Goal: Task Accomplishment & Management: Use online tool/utility

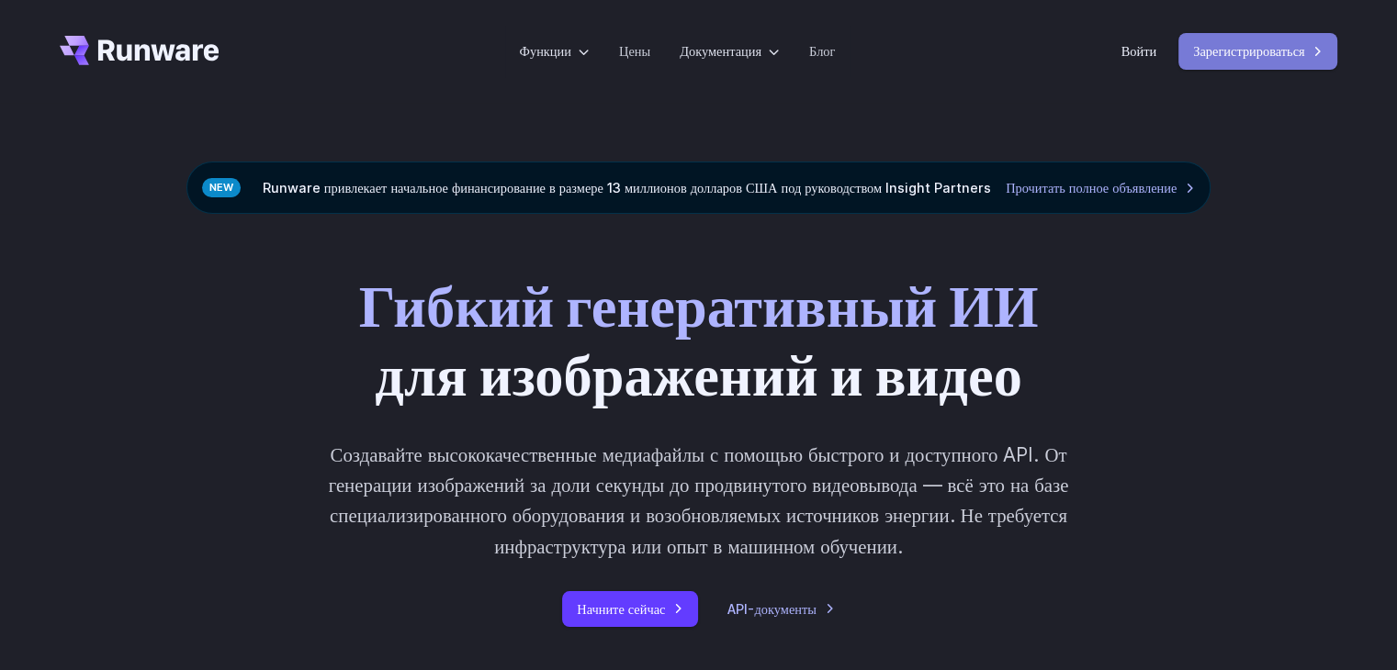
click at [1222, 52] on font "Зарегистрироваться" at bounding box center [1248, 51] width 111 height 16
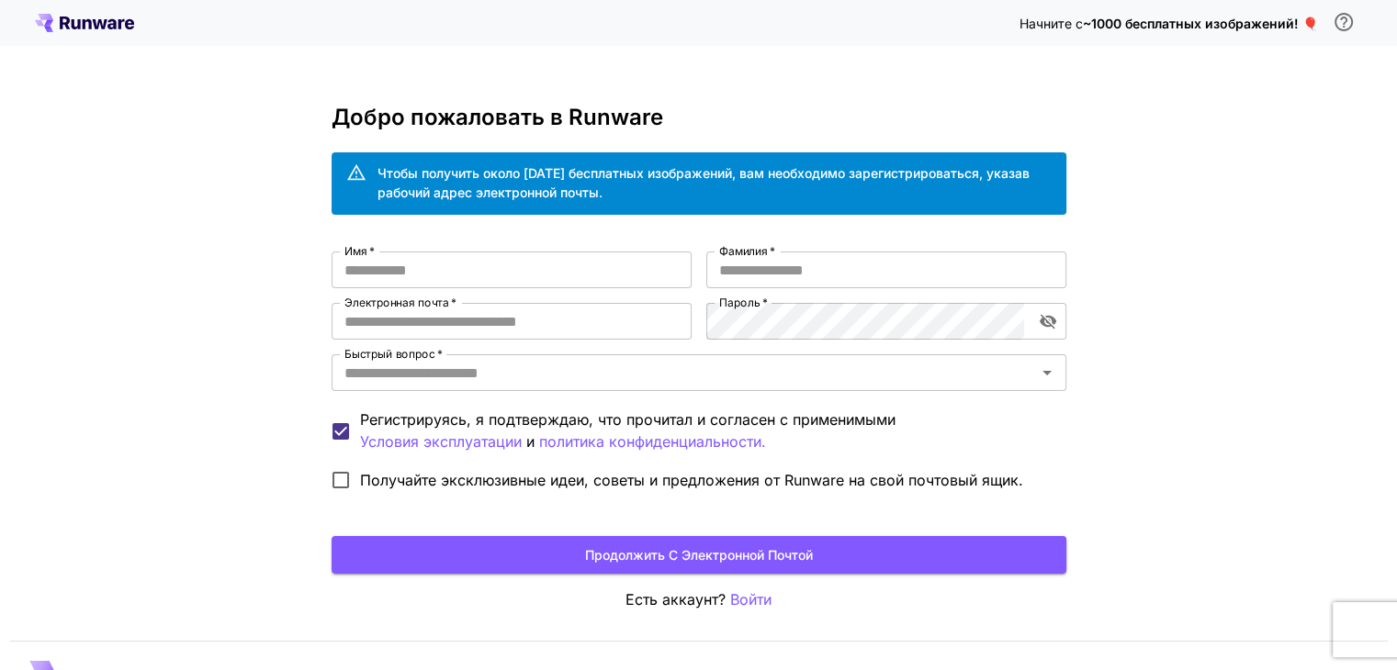
click at [442, 250] on div "Добро пожаловать в Runware Чтобы получить около [DATE] бесплатных изображений, …" at bounding box center [699, 358] width 735 height 507
click at [447, 262] on input "Имя   *" at bounding box center [512, 270] width 360 height 37
click at [452, 273] on input "Имя   *" at bounding box center [512, 270] width 360 height 37
type input "*****"
click at [752, 269] on input "Фамилия   *" at bounding box center [886, 270] width 360 height 37
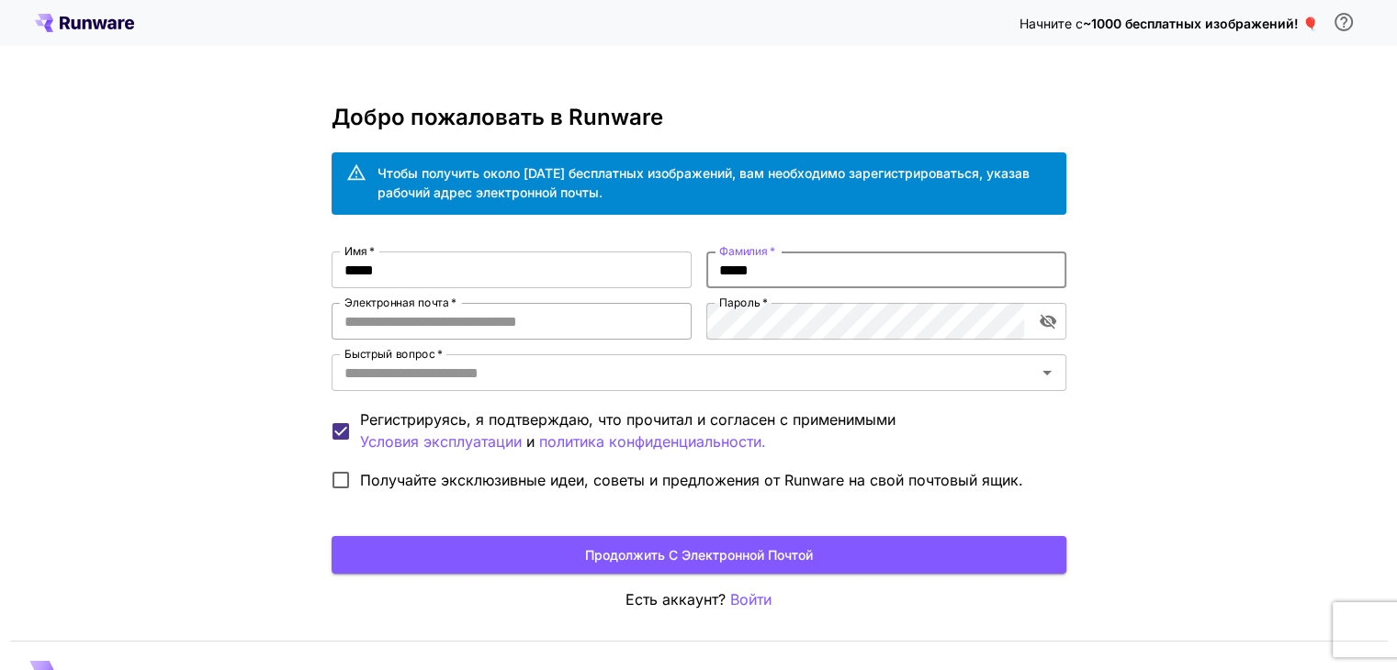
type input "*****"
click at [500, 328] on input "Электронная почта   *" at bounding box center [512, 321] width 360 height 37
type input "**********"
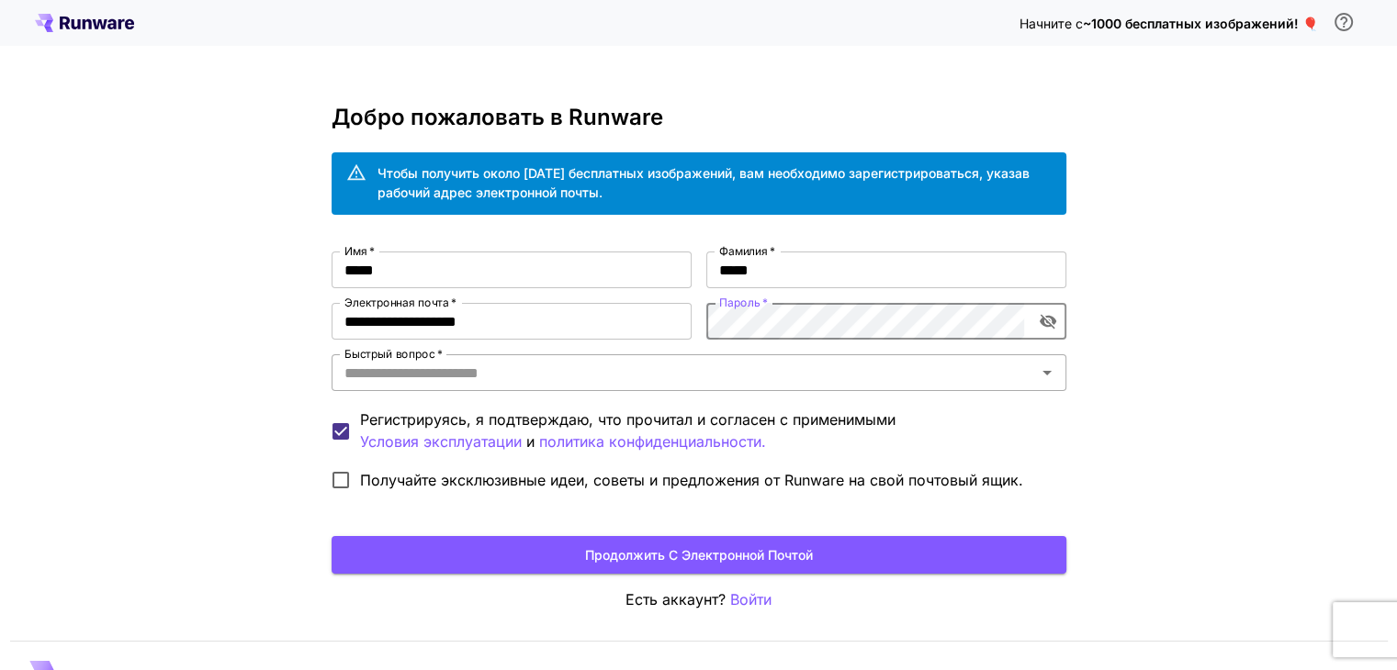
click at [562, 376] on input "Быстрый вопрос   *" at bounding box center [683, 373] width 693 height 26
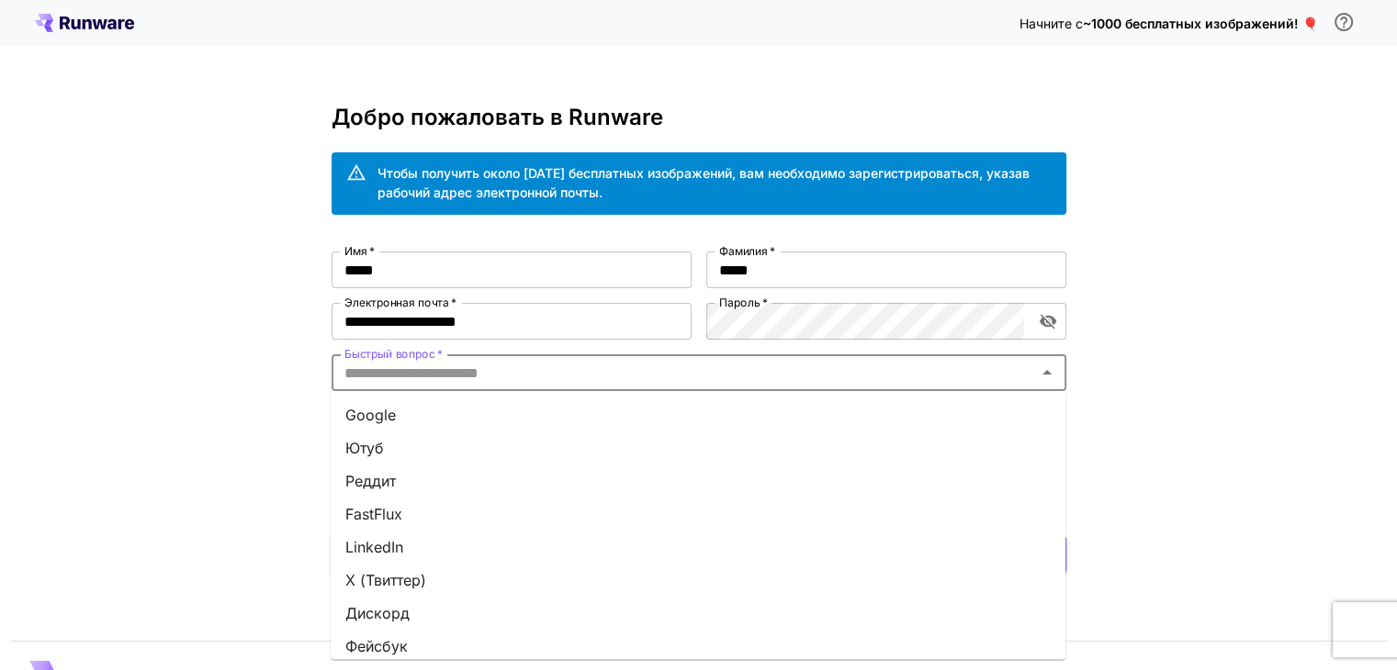
click at [437, 423] on li "Google" at bounding box center [698, 415] width 735 height 33
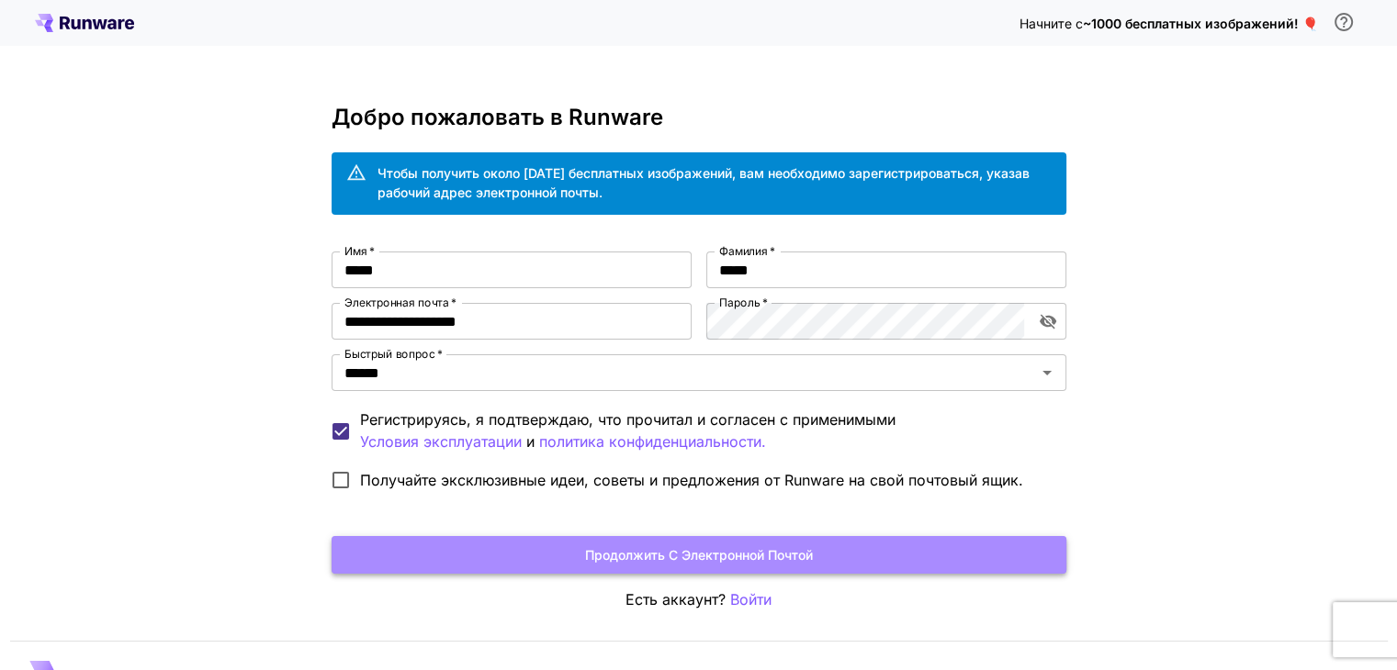
click at [670, 552] on font "Продолжить с электронной почтой" at bounding box center [699, 555] width 228 height 16
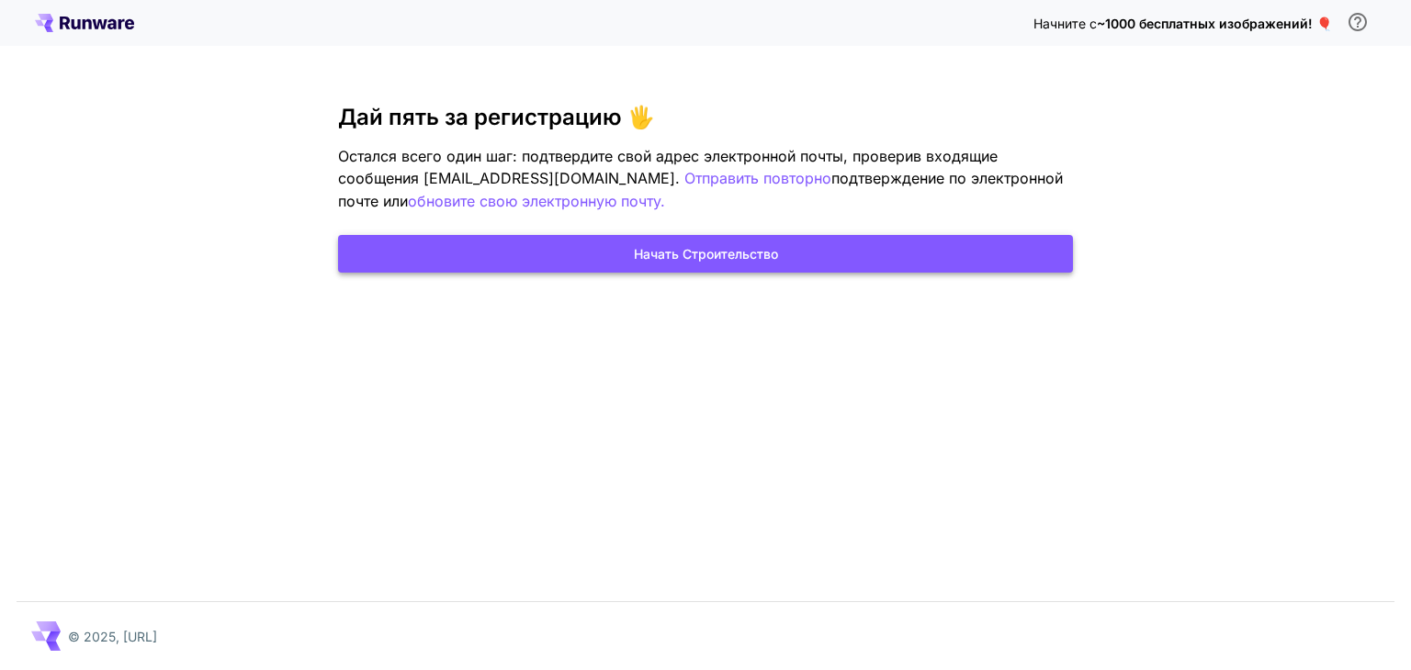
click at [694, 256] on font "Начать строительство" at bounding box center [706, 254] width 144 height 16
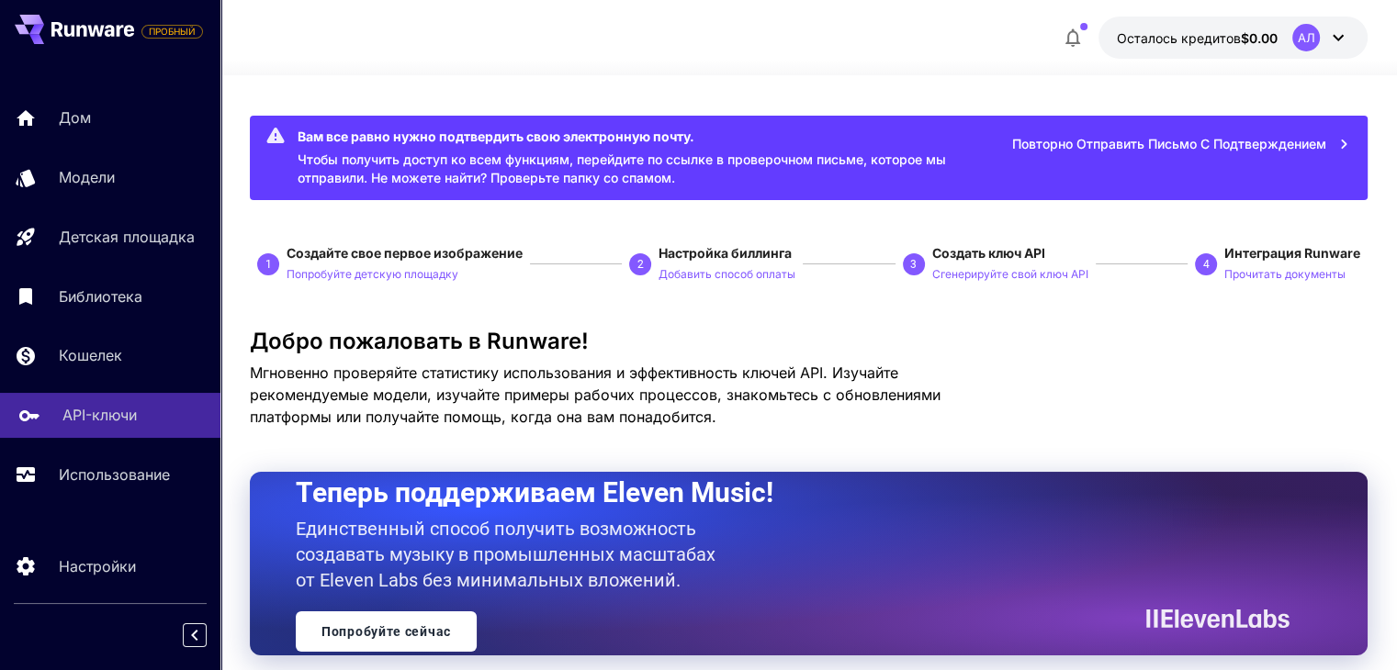
click at [72, 418] on font "API-ключи" at bounding box center [99, 415] width 74 height 18
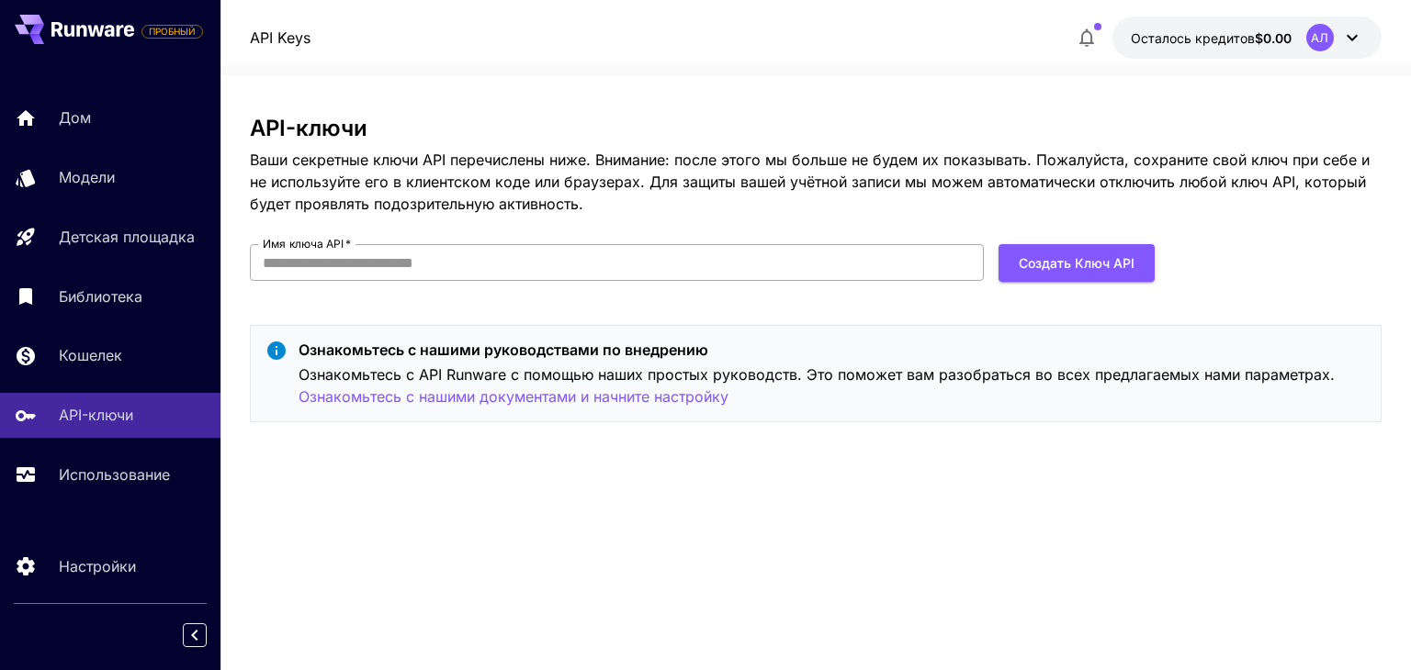
click at [647, 259] on input "Имя ключа API   *" at bounding box center [617, 262] width 734 height 37
type input "*"
click at [1075, 264] on font "Создать ключ API" at bounding box center [1077, 263] width 116 height 16
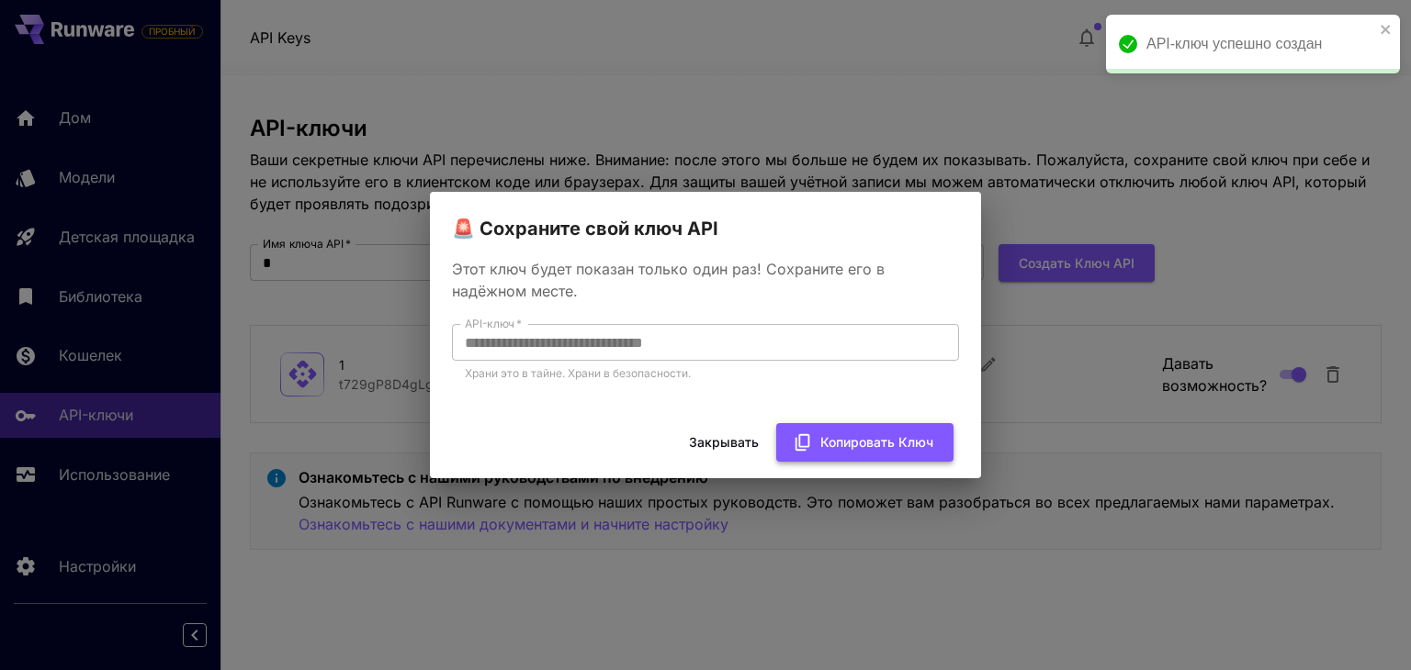
click at [848, 442] on font "Копировать ключ" at bounding box center [876, 442] width 113 height 16
click at [701, 434] on font "Закрывать" at bounding box center [724, 442] width 70 height 16
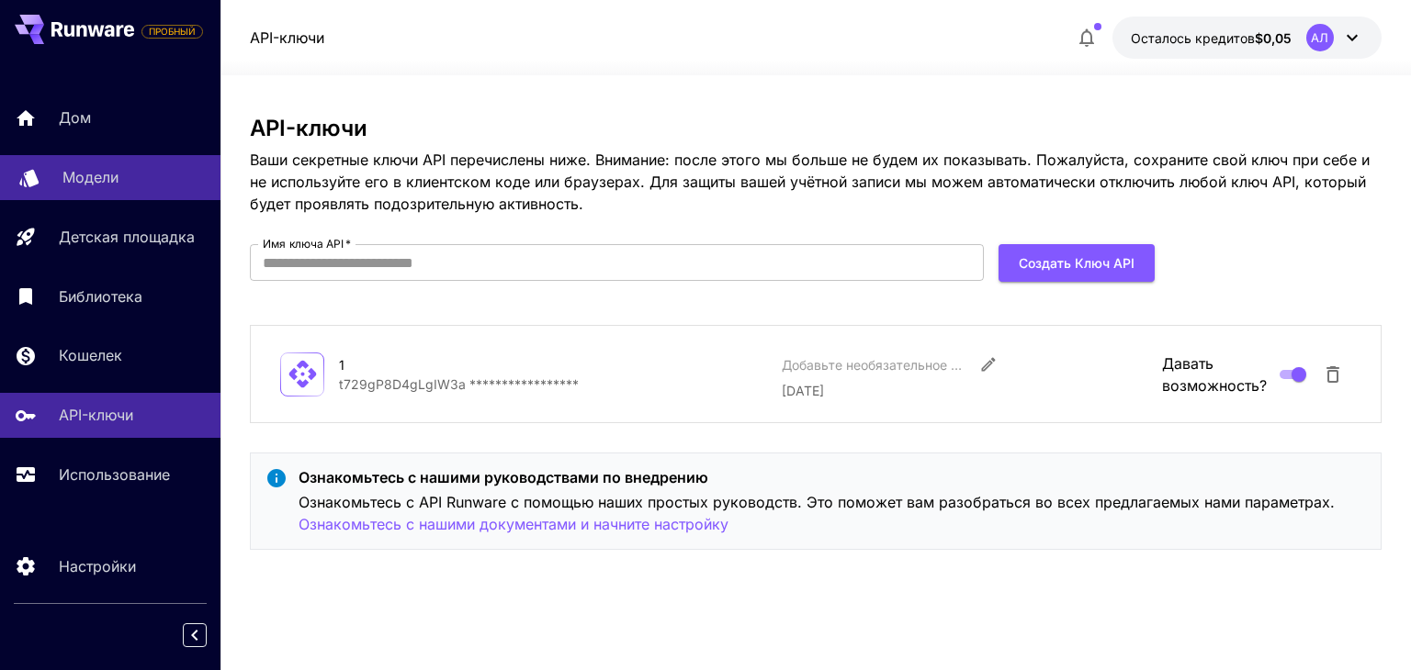
click at [105, 188] on p "Модели" at bounding box center [90, 177] width 56 height 22
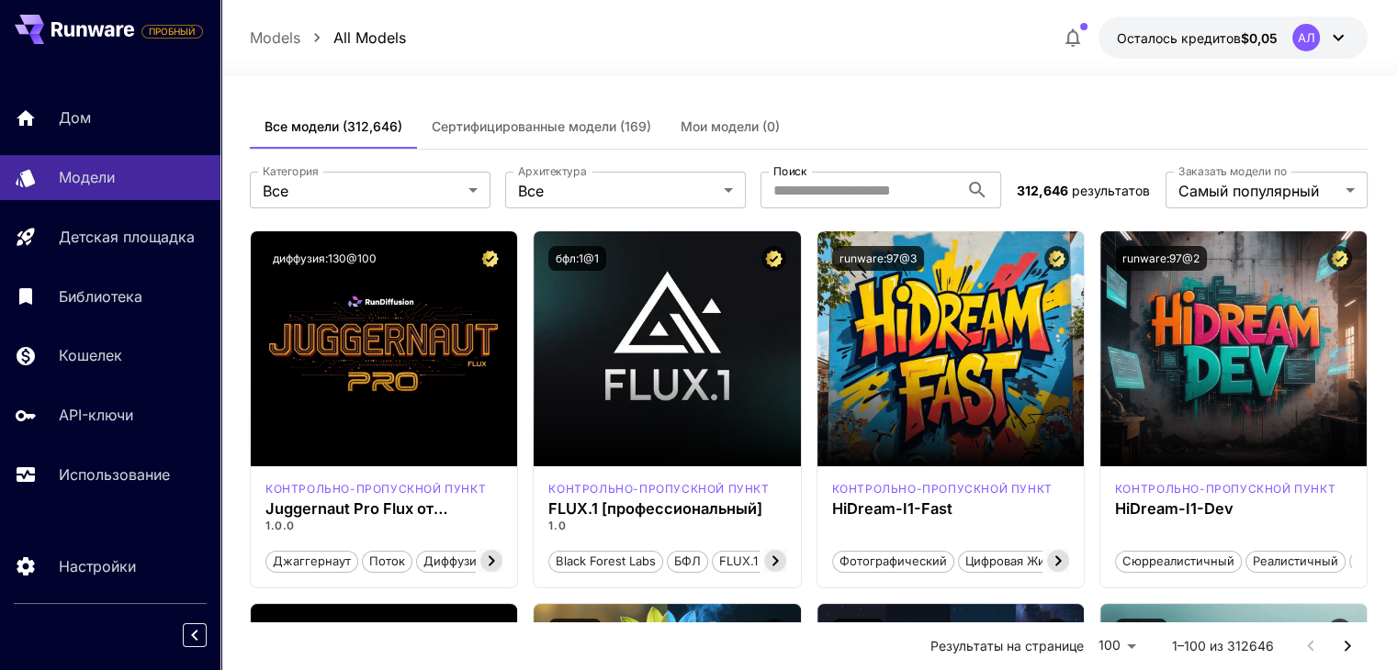
click at [1069, 49] on button "button" at bounding box center [1072, 37] width 37 height 37
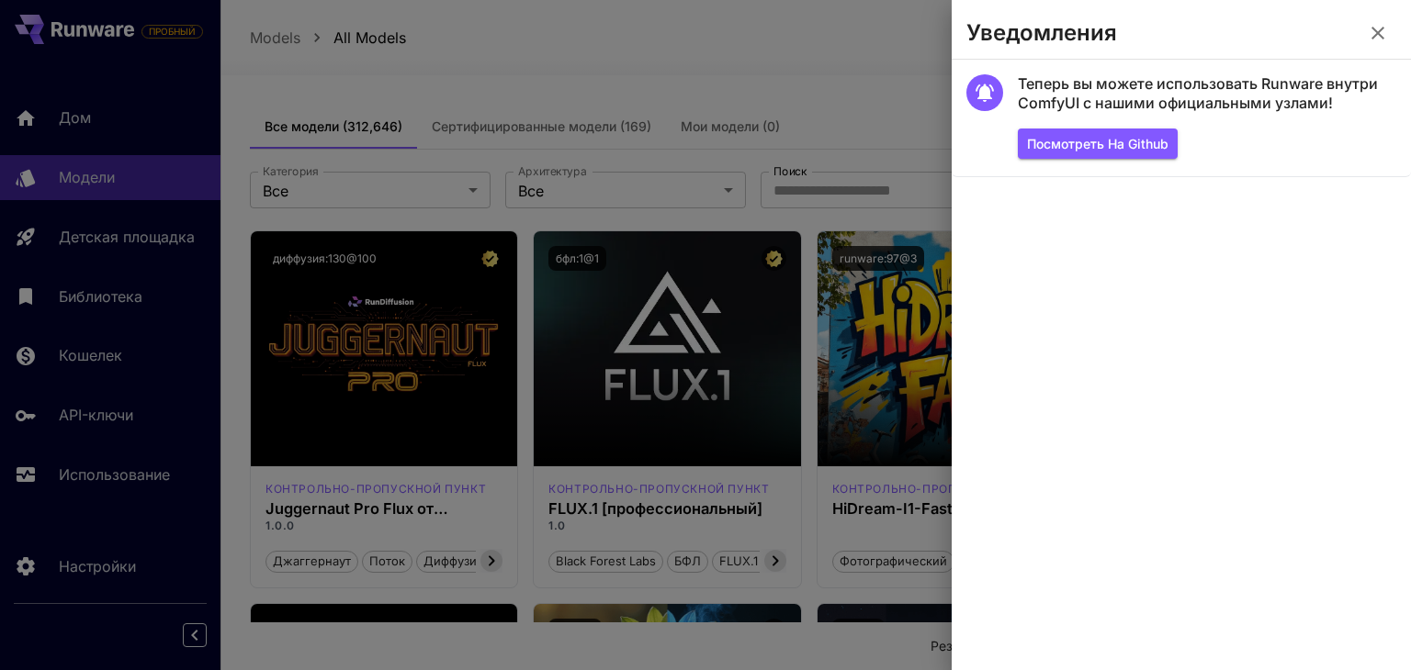
click at [781, 71] on div at bounding box center [705, 335] width 1411 height 670
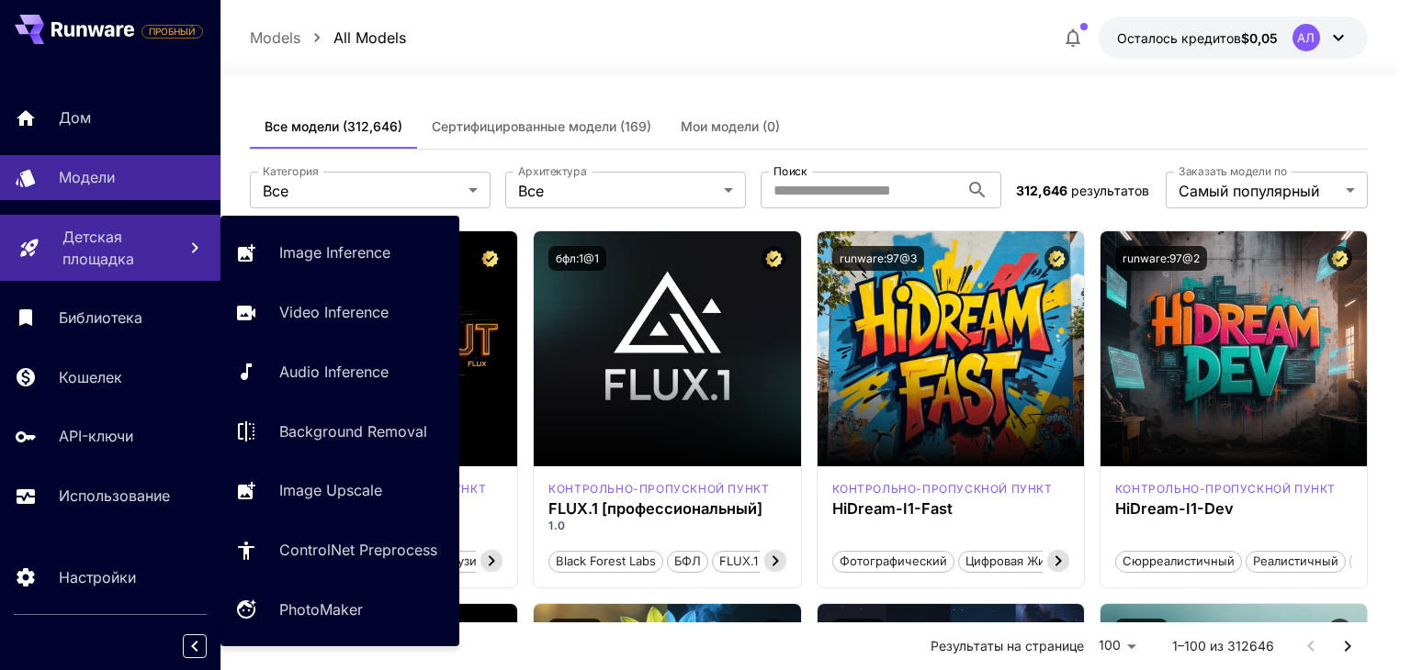
click at [129, 255] on font "Детская площадка" at bounding box center [98, 248] width 72 height 40
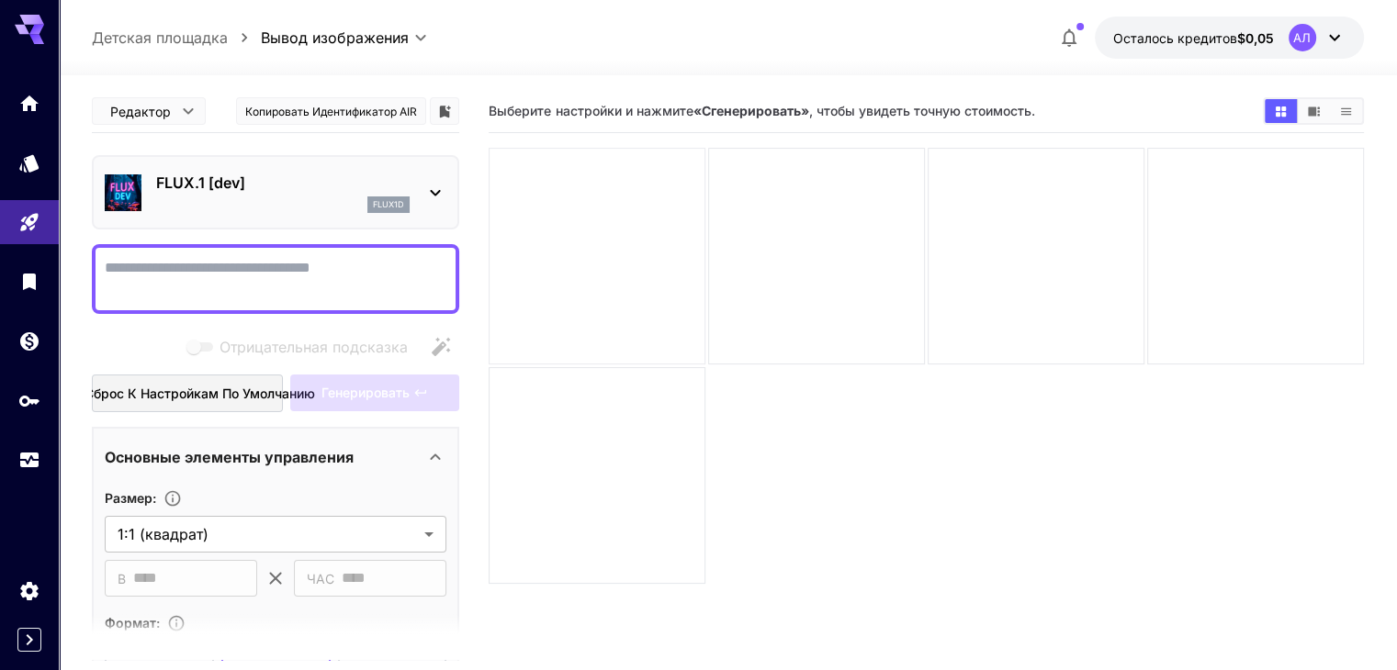
click at [593, 265] on div at bounding box center [597, 256] width 217 height 217
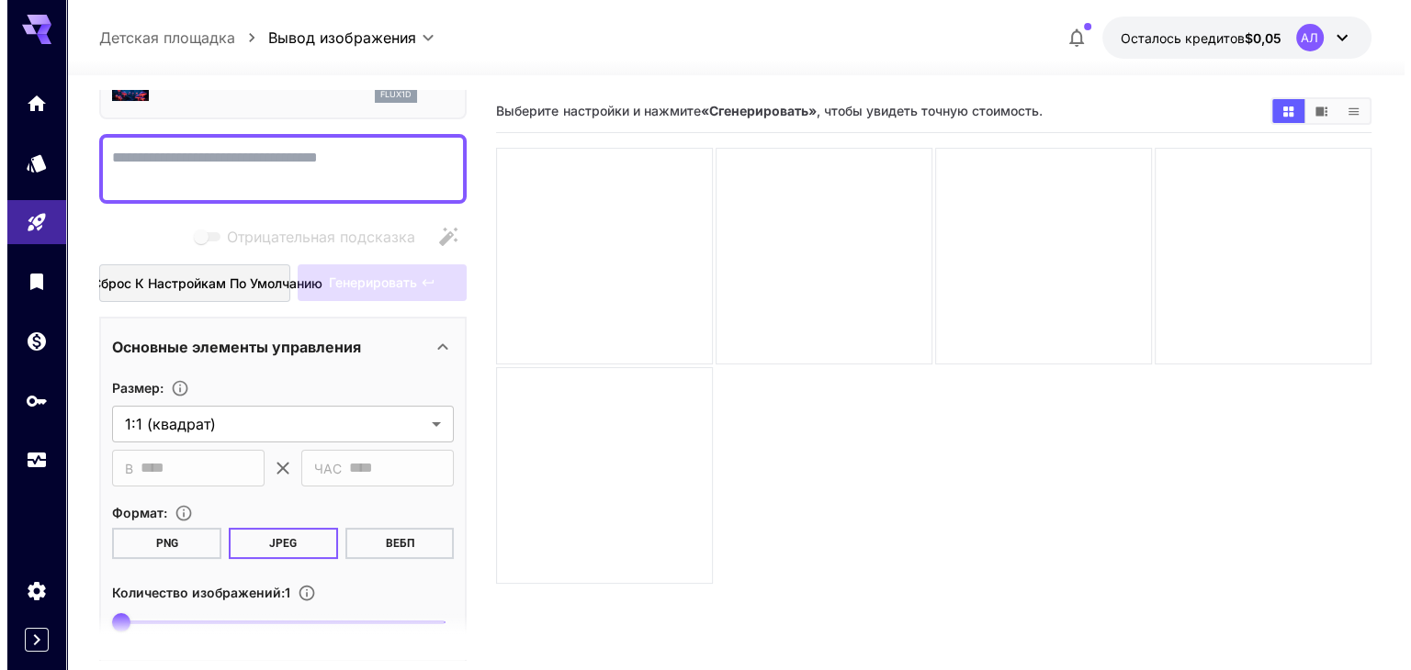
scroll to position [87, 0]
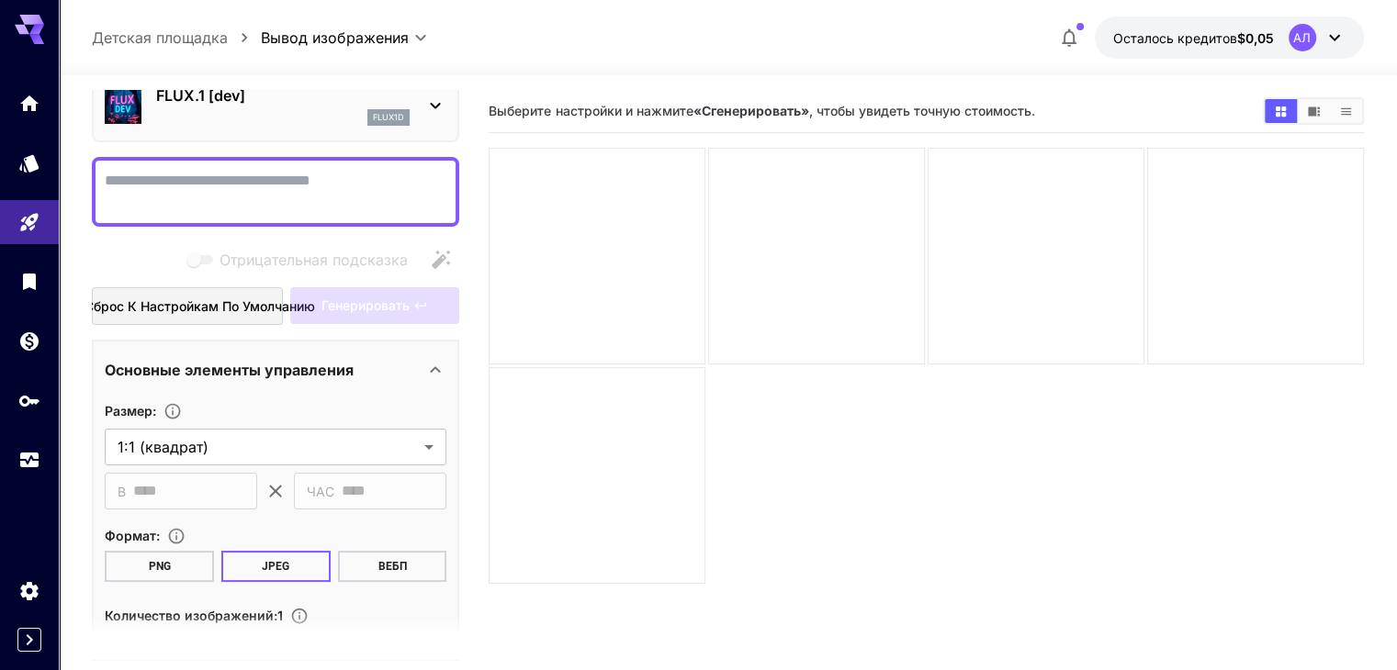
click at [1330, 41] on icon at bounding box center [1334, 38] width 22 height 22
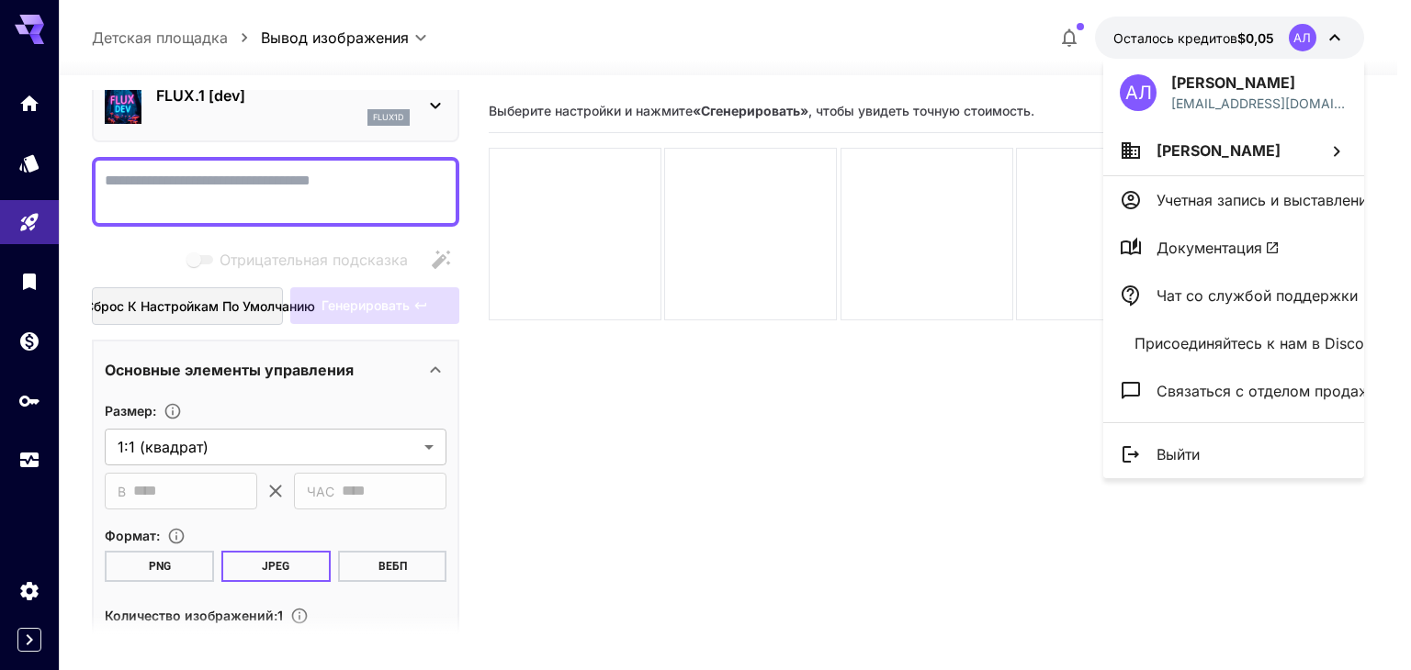
click at [441, 126] on div at bounding box center [705, 335] width 1411 height 670
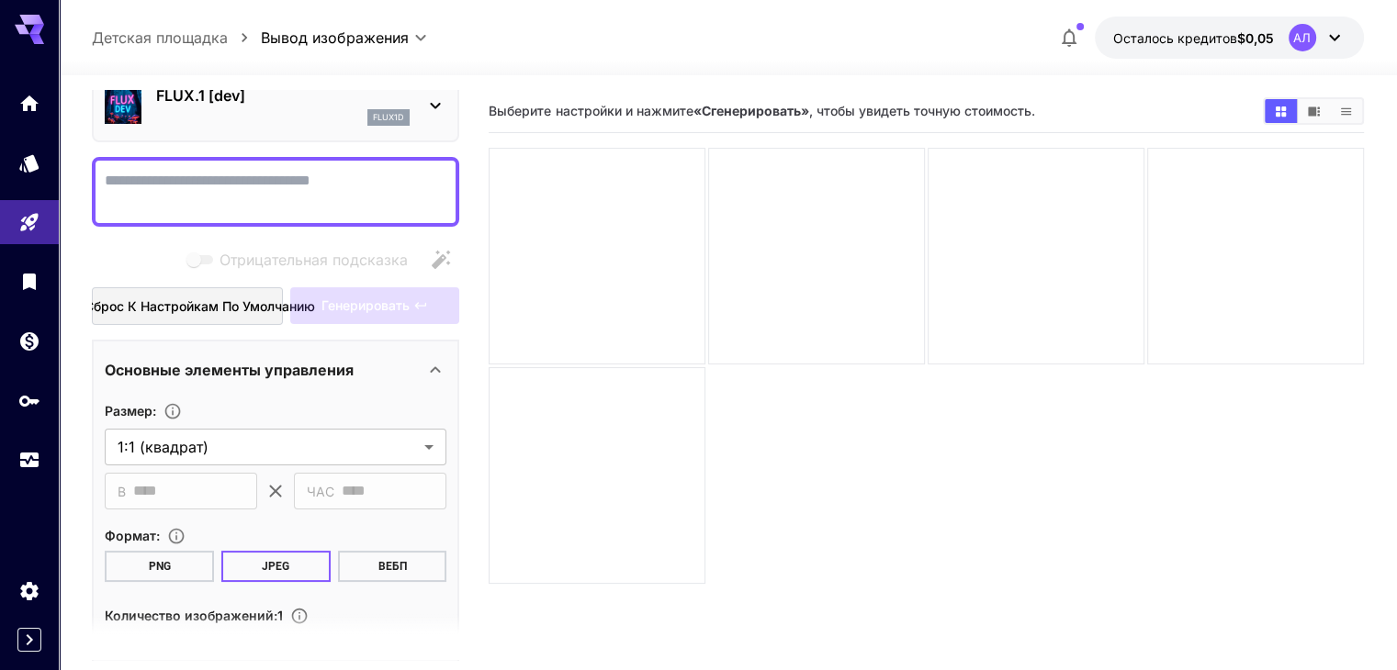
click at [437, 107] on icon at bounding box center [435, 106] width 22 height 22
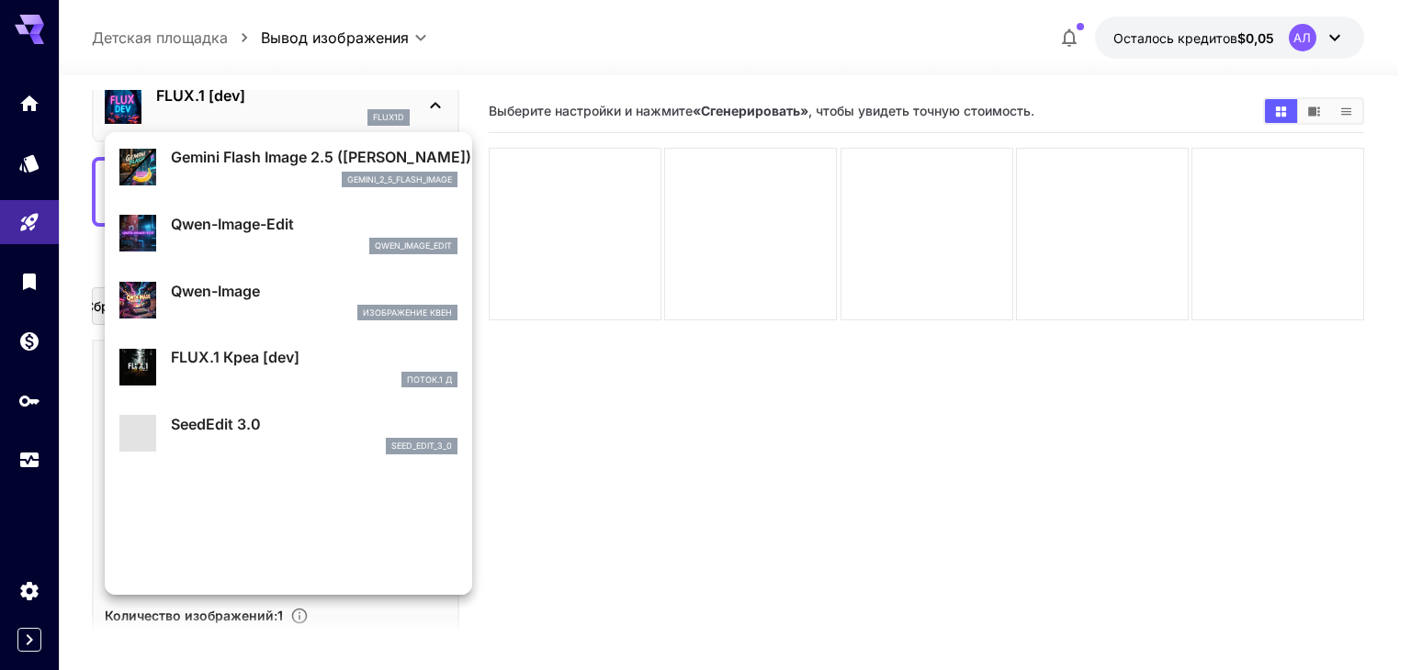
scroll to position [276, 0]
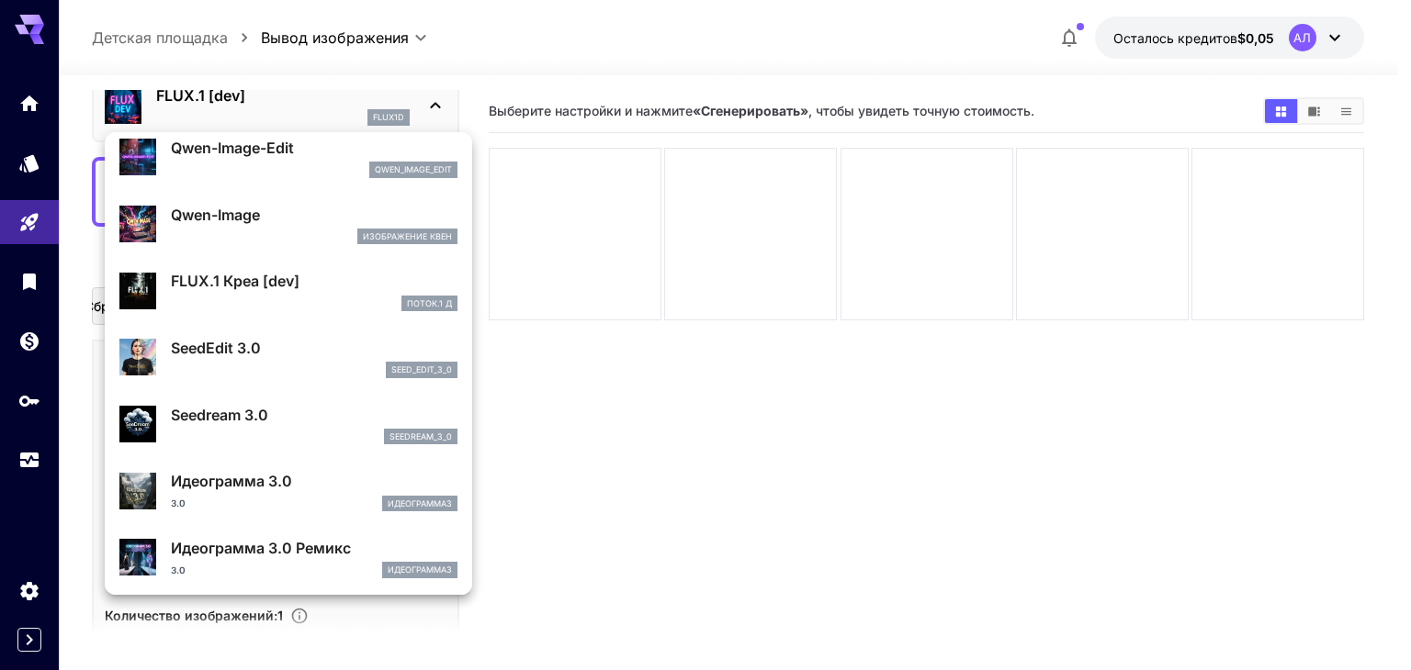
click at [691, 579] on div at bounding box center [705, 335] width 1411 height 670
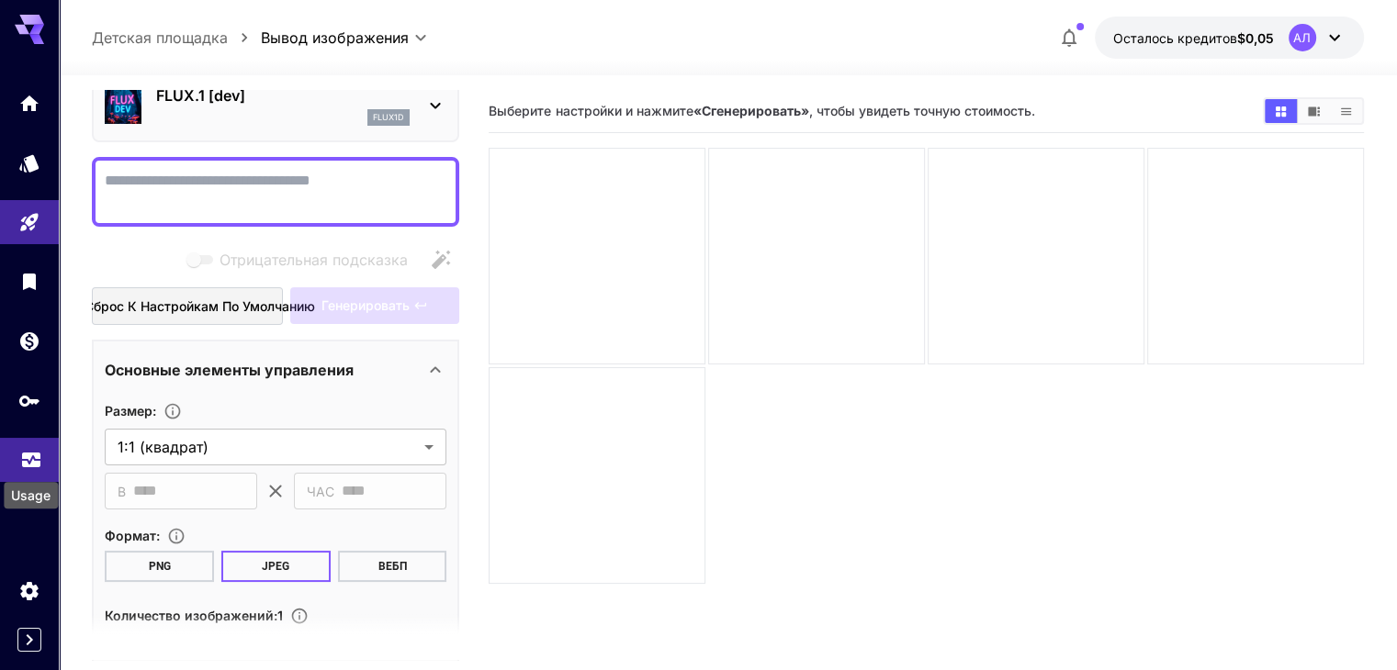
click at [24, 460] on icon "Использование" at bounding box center [31, 455] width 22 height 22
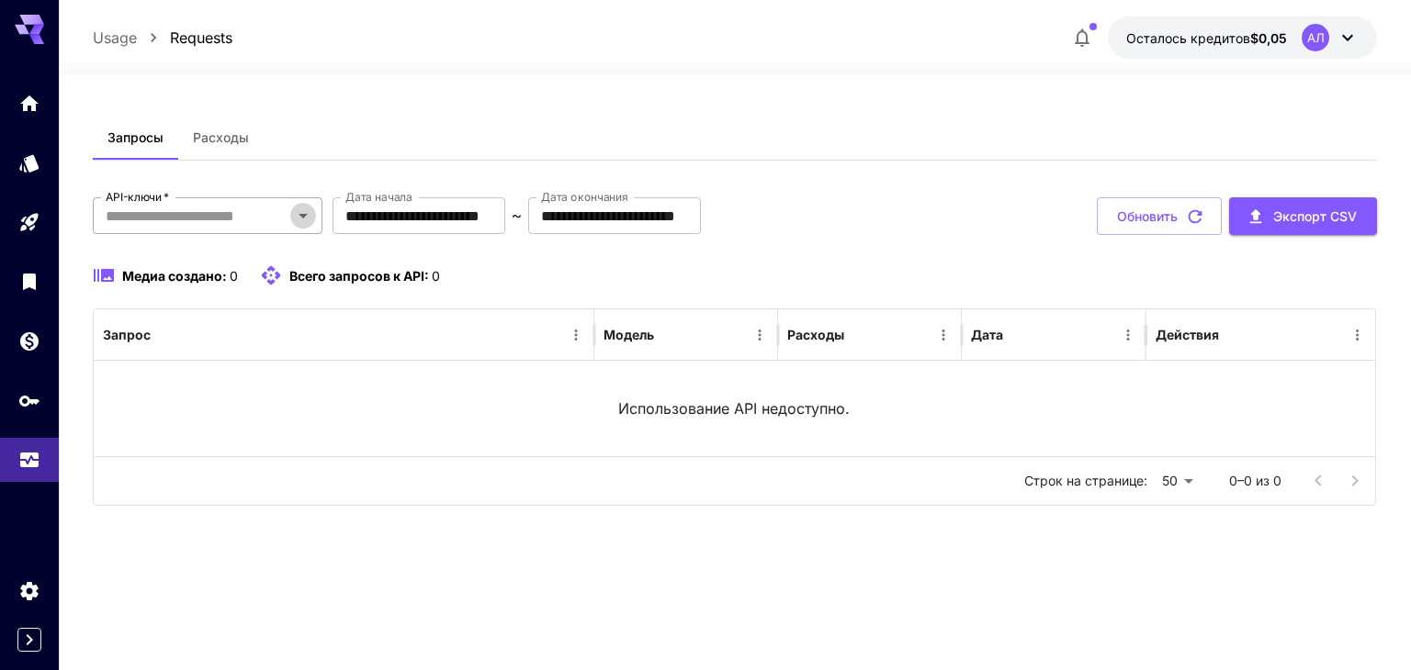
click at [301, 221] on icon "Открыть" at bounding box center [303, 216] width 22 height 22
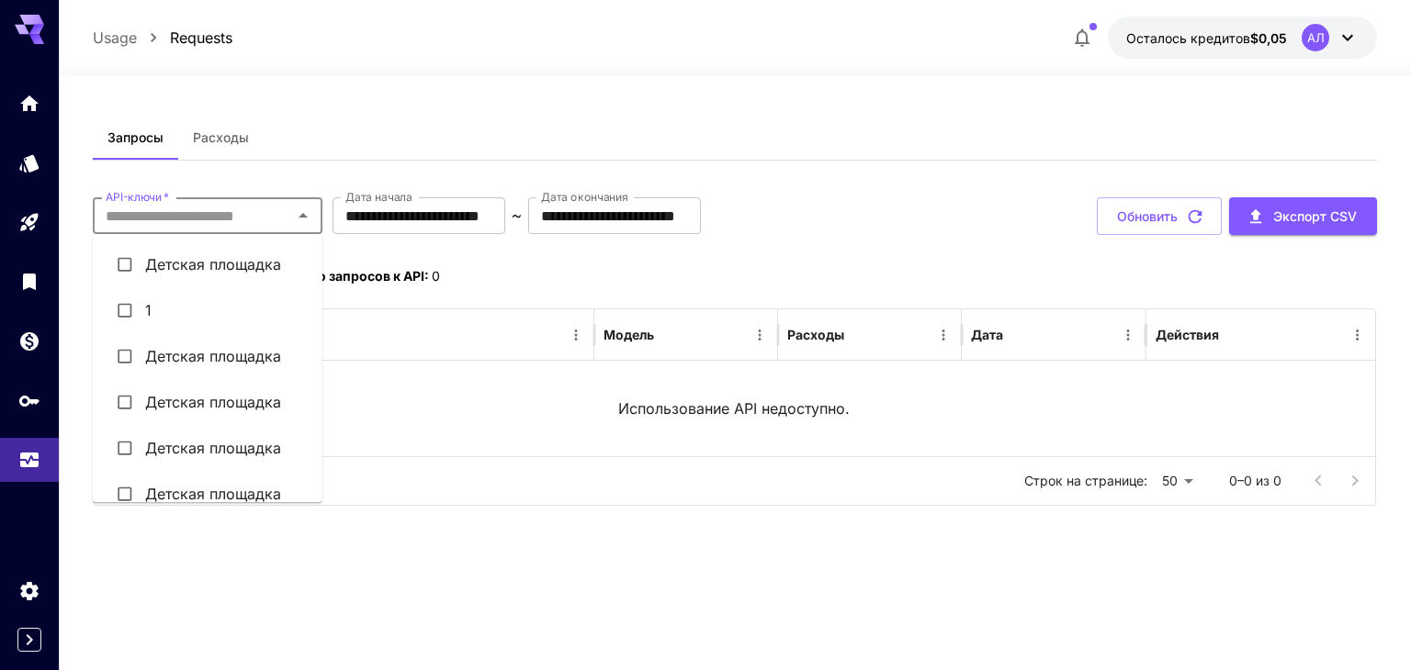
click at [169, 307] on li "1" at bounding box center [208, 310] width 230 height 46
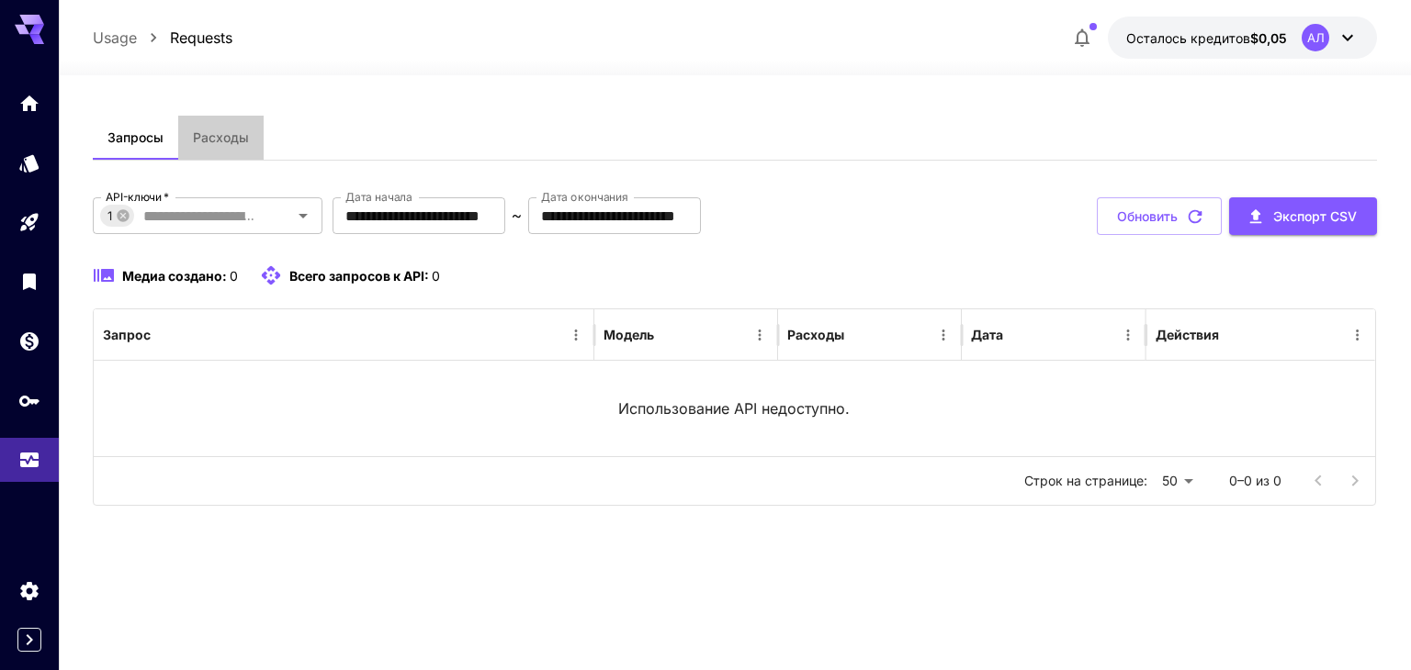
click at [230, 144] on font "Расходы" at bounding box center [221, 138] width 56 height 16
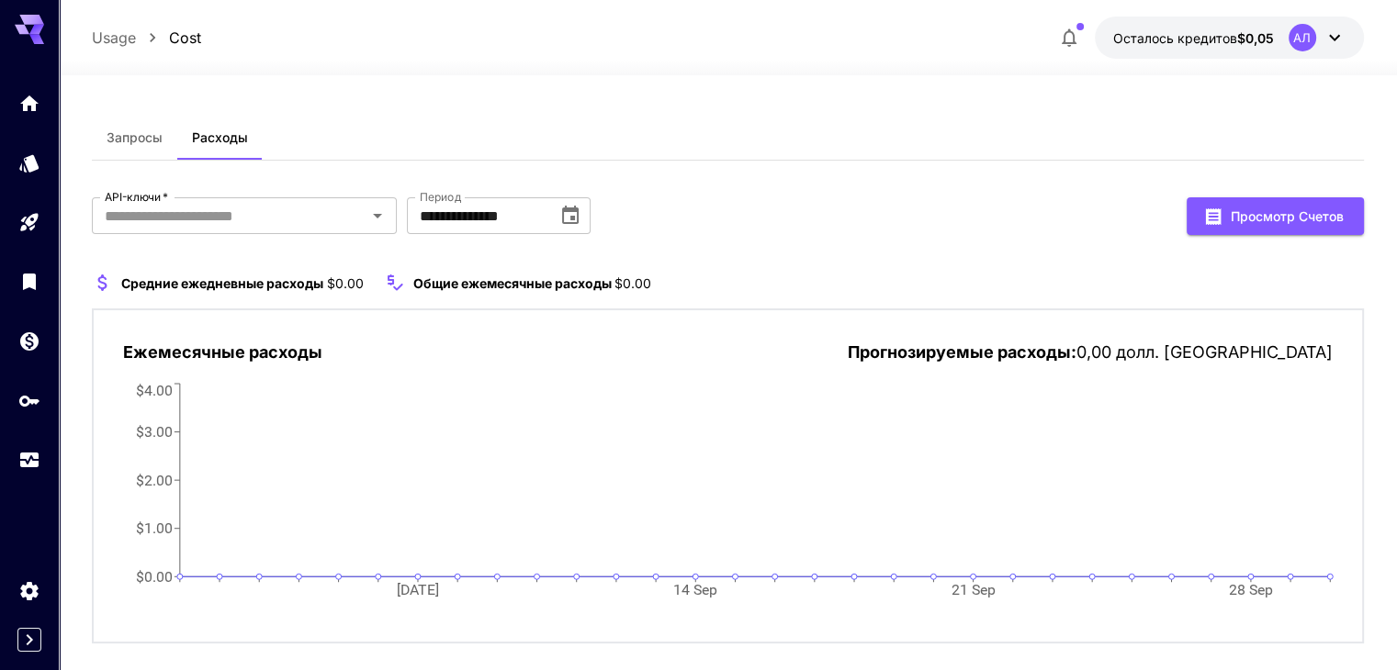
click at [155, 141] on font "Запросы" at bounding box center [135, 138] width 56 height 16
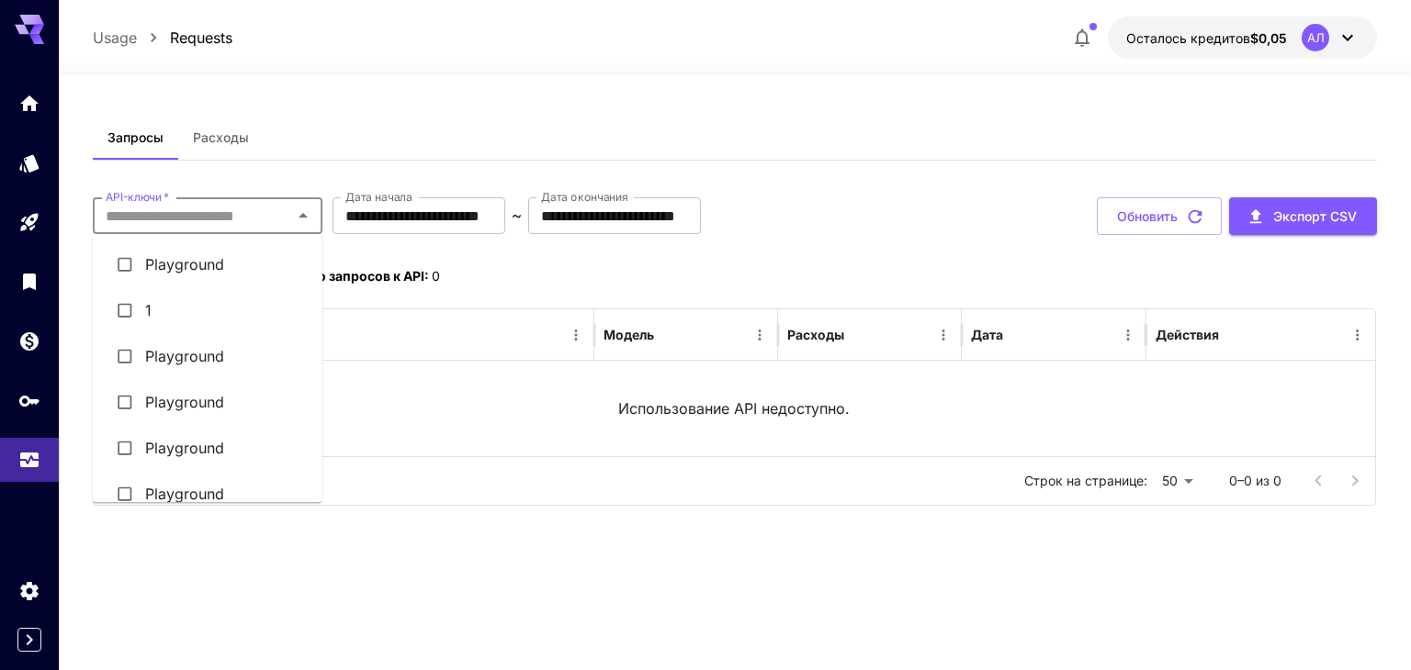
click at [285, 219] on input "API-ключи   *" at bounding box center [192, 216] width 188 height 26
click at [258, 269] on font "Детская площадка" at bounding box center [213, 264] width 136 height 18
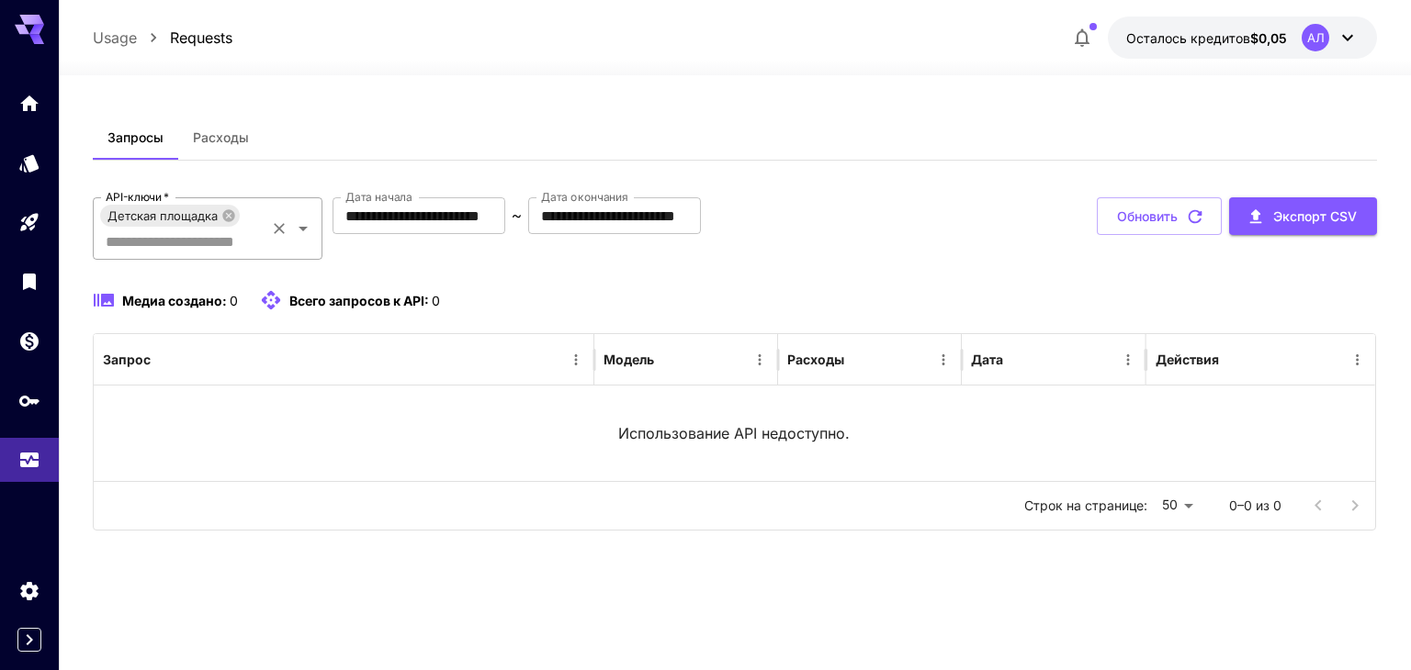
click at [297, 231] on icon "Открыть" at bounding box center [303, 229] width 22 height 22
click at [1157, 226] on font "Обновить" at bounding box center [1147, 216] width 61 height 23
click at [38, 406] on icon "API-ключи" at bounding box center [31, 395] width 22 height 22
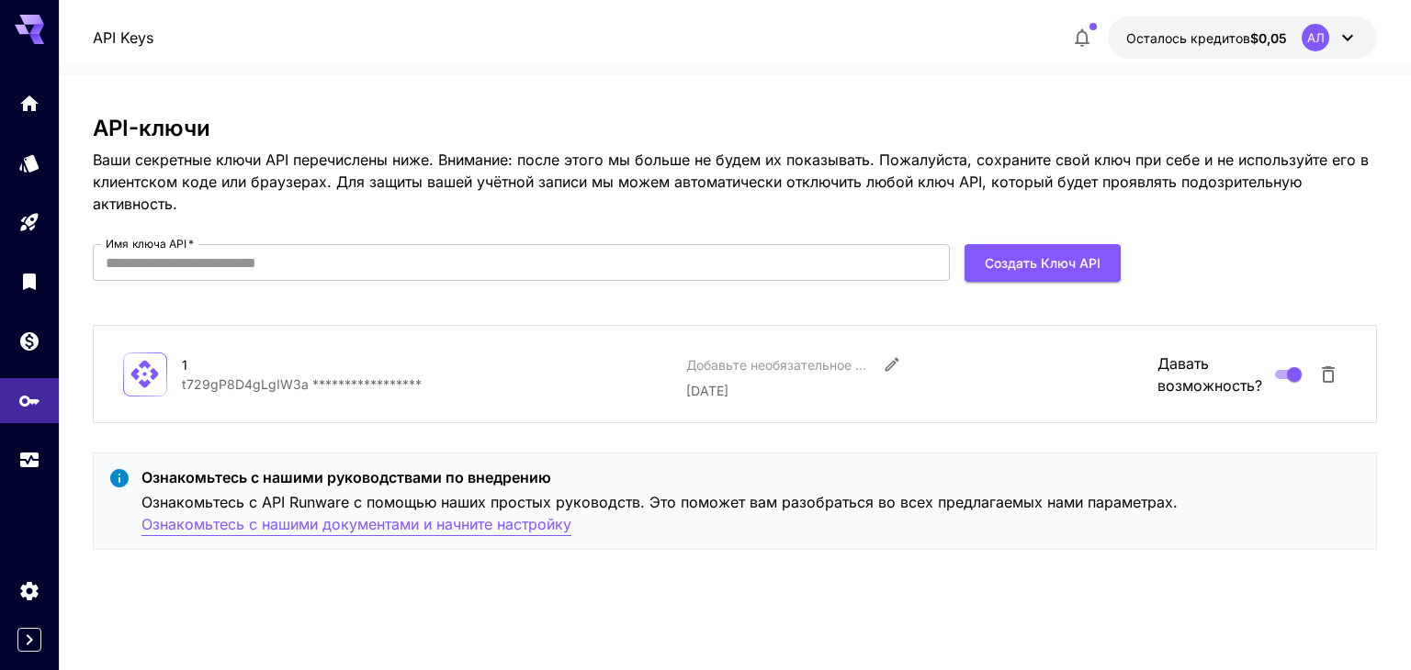
click at [437, 532] on font "Ознакомьтесь с нашими документами и начните настройку" at bounding box center [356, 524] width 430 height 18
click at [35, 405] on icon "API-ключи" at bounding box center [31, 395] width 22 height 22
click at [37, 462] on icon "Использование" at bounding box center [31, 457] width 18 height 9
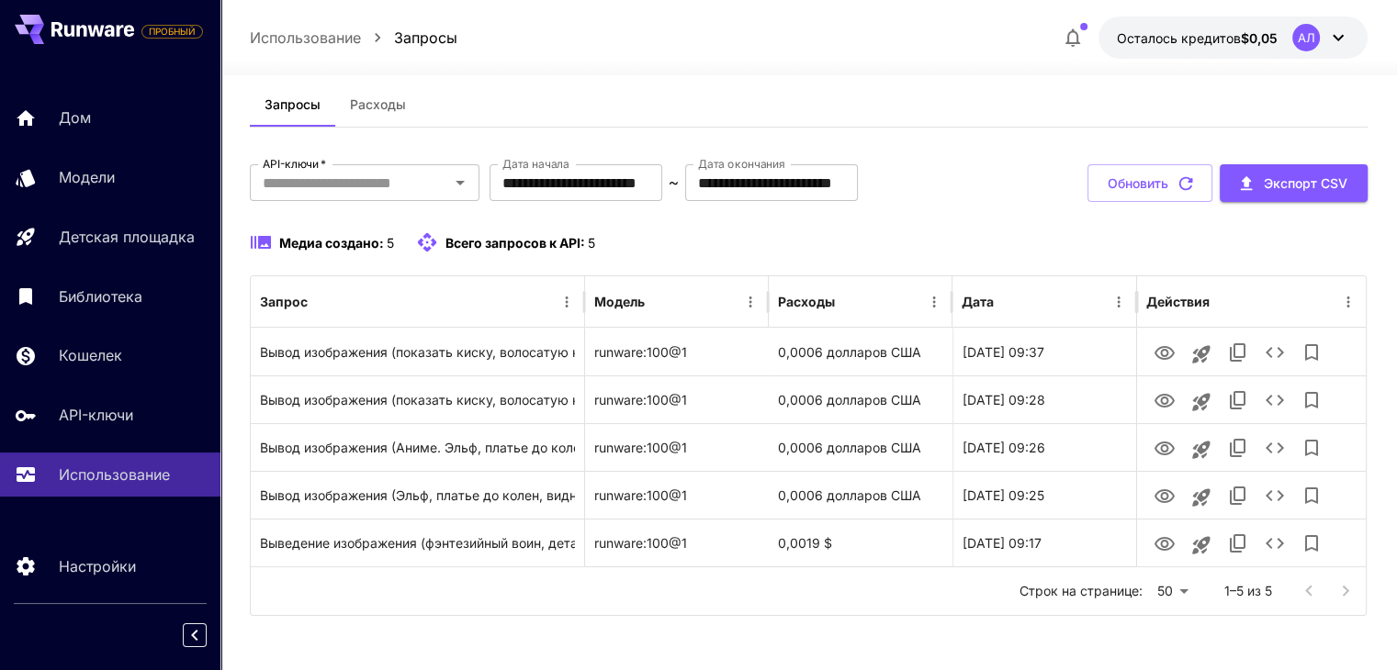
scroll to position [33, 0]
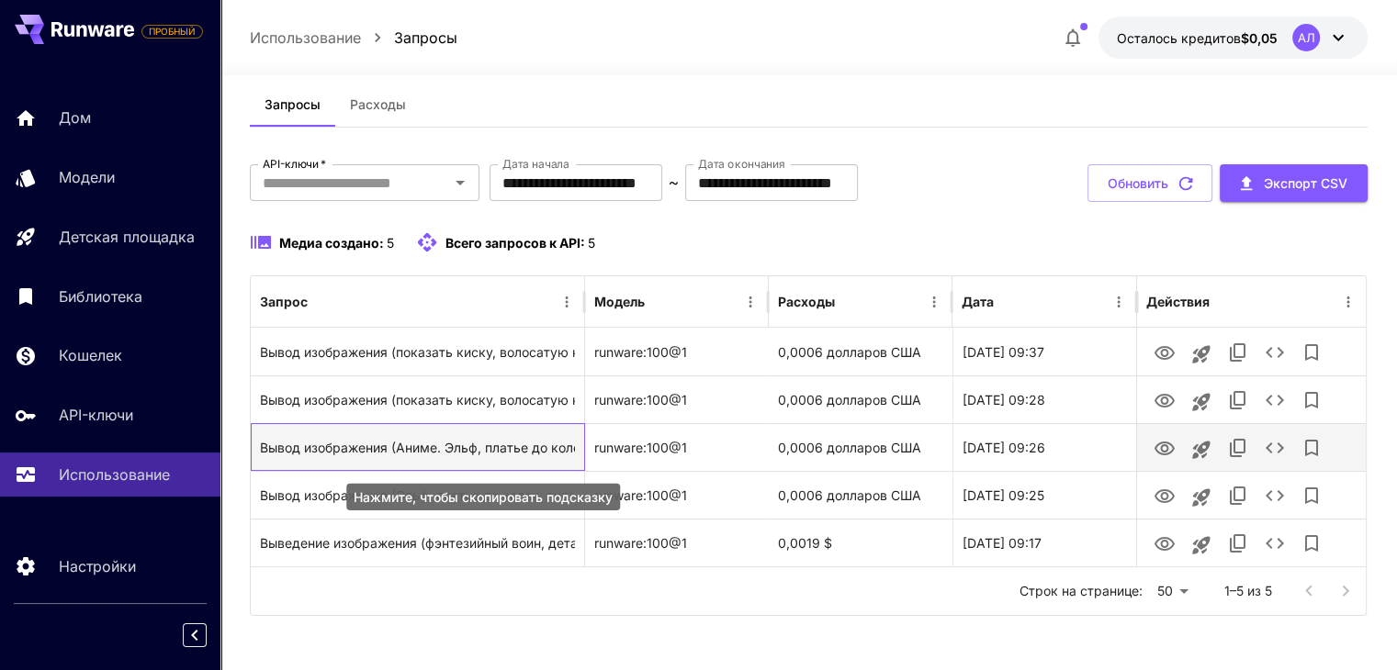
click at [452, 452] on font "Вывод изображения (Аниме. Эльф, платье до колен, видны трусики, с бантом)" at bounding box center [509, 448] width 499 height 16
